Goal: Find specific page/section: Find specific page/section

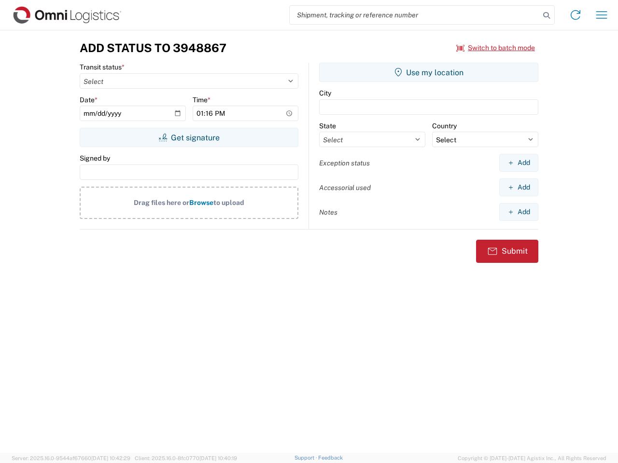
click at [414, 15] on input "search" at bounding box center [414, 15] width 250 height 18
click at [546, 15] on icon at bounding box center [546, 16] width 14 height 14
click at [575, 15] on icon at bounding box center [574, 14] width 15 height 15
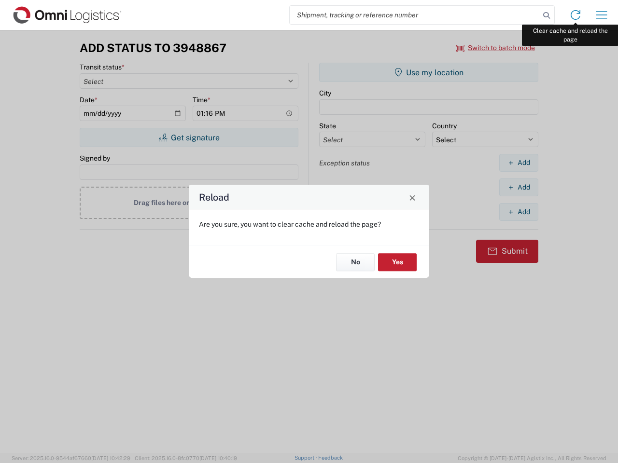
click at [601, 15] on div "Reload Are you sure, you want to clear cache and reload the page? No Yes" at bounding box center [309, 231] width 618 height 463
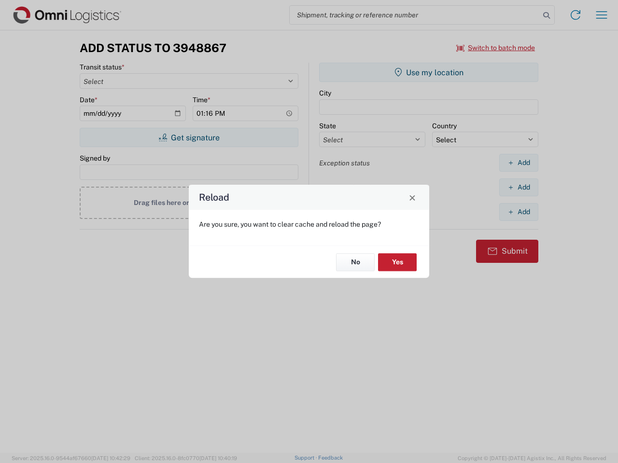
click at [495, 48] on div "Reload Are you sure, you want to clear cache and reload the page? No Yes" at bounding box center [309, 231] width 618 height 463
click at [189, 138] on div "Reload Are you sure, you want to clear cache and reload the page? No Yes" at bounding box center [309, 231] width 618 height 463
click at [428, 72] on div "Reload Are you sure, you want to clear cache and reload the page? No Yes" at bounding box center [309, 231] width 618 height 463
click at [518, 163] on div "Reload Are you sure, you want to clear cache and reload the page? No Yes" at bounding box center [309, 231] width 618 height 463
click at [518, 187] on div "Reload Are you sure, you want to clear cache and reload the page? No Yes" at bounding box center [309, 231] width 618 height 463
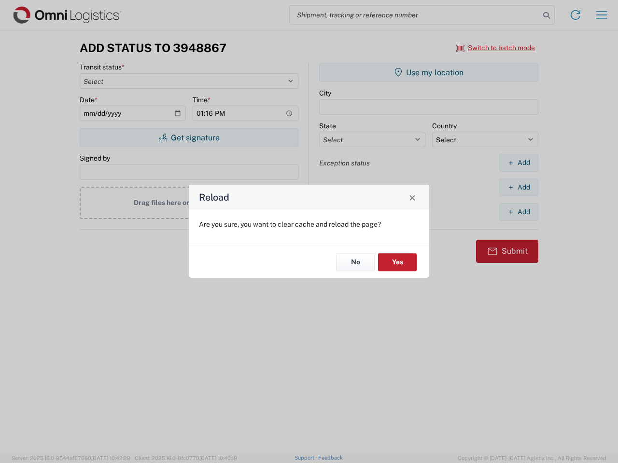
click at [518, 212] on div "Reload Are you sure, you want to clear cache and reload the page? No Yes" at bounding box center [309, 231] width 618 height 463
